Goal: Communication & Community: Ask a question

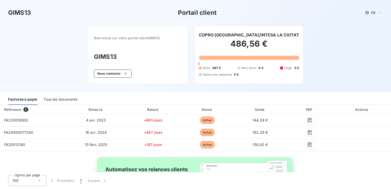
click at [59, 100] on div "Tous les documents" at bounding box center [61, 99] width 34 height 11
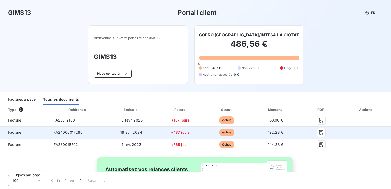
click at [125, 132] on span "16 avr. 2024" at bounding box center [131, 132] width 22 height 4
drag, startPoint x: 71, startPoint y: 131, endPoint x: 82, endPoint y: 132, distance: 10.2
click at [82, 132] on span "FA24000017260" at bounding box center [68, 132] width 29 height 4
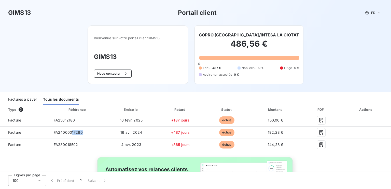
click at [30, 100] on div "Factures à payer" at bounding box center [22, 99] width 29 height 11
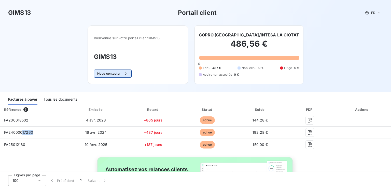
click at [115, 74] on button "Nous contacter" at bounding box center [113, 74] width 38 height 8
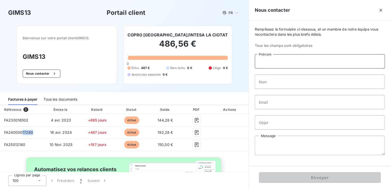
click at [290, 62] on input "Prénom" at bounding box center [320, 61] width 130 height 14
type input "c"
type input "[PERSON_NAME]"
click at [277, 81] on input "Nom" at bounding box center [320, 82] width 130 height 14
type input "NEGRO"
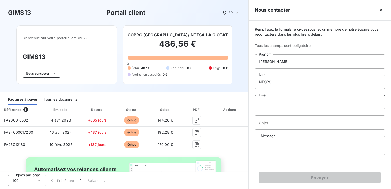
click at [276, 97] on input "Email" at bounding box center [320, 102] width 130 height 14
type input "r"
type input "[EMAIL_ADDRESS][DOMAIN_NAME]"
click at [259, 123] on input "Objet" at bounding box center [320, 122] width 130 height 14
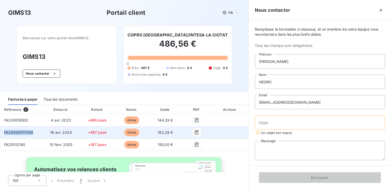
drag, startPoint x: 32, startPoint y: 133, endPoint x: 5, endPoint y: 134, distance: 27.0
click at [5, 134] on span "FA24000017260" at bounding box center [18, 132] width 29 height 4
copy span "FA24000017260"
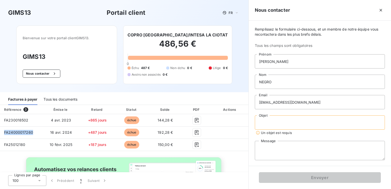
click at [268, 122] on input "Objet" at bounding box center [320, 122] width 130 height 14
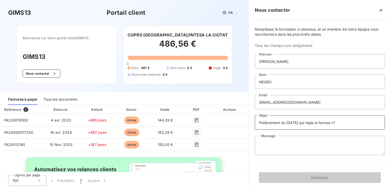
paste input "FA24000017260"
click at [275, 141] on textarea "Message" at bounding box center [320, 145] width 130 height 19
click at [344, 122] on input "Prélèvement du [DATE] qui règle la facture n°FA24000017260" at bounding box center [320, 122] width 130 height 14
type input "Prélèvement du [DATE] qui règle la facture n° FA24000017260"
click at [288, 144] on textarea "Message" at bounding box center [320, 145] width 130 height 19
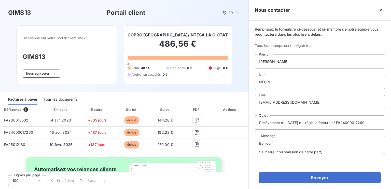
type textarea "Bonjour, Sauf erreur ou omission de notre part,"
drag, startPoint x: 328, startPoint y: 147, endPoint x: 253, endPoint y: 149, distance: 74.9
click at [253, 149] on div "Remplissez le formulaire ci-dessous, et un membre de notre équipe vous recontac…" at bounding box center [320, 93] width 142 height 145
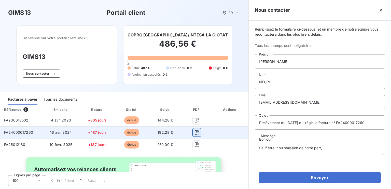
click at [195, 133] on icon "button" at bounding box center [197, 132] width 4 height 5
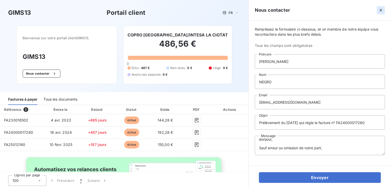
click at [382, 9] on icon "button" at bounding box center [381, 10] width 3 height 3
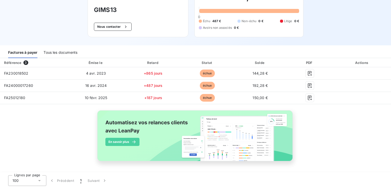
scroll to position [0, 0]
